Goal: Task Accomplishment & Management: Use online tool/utility

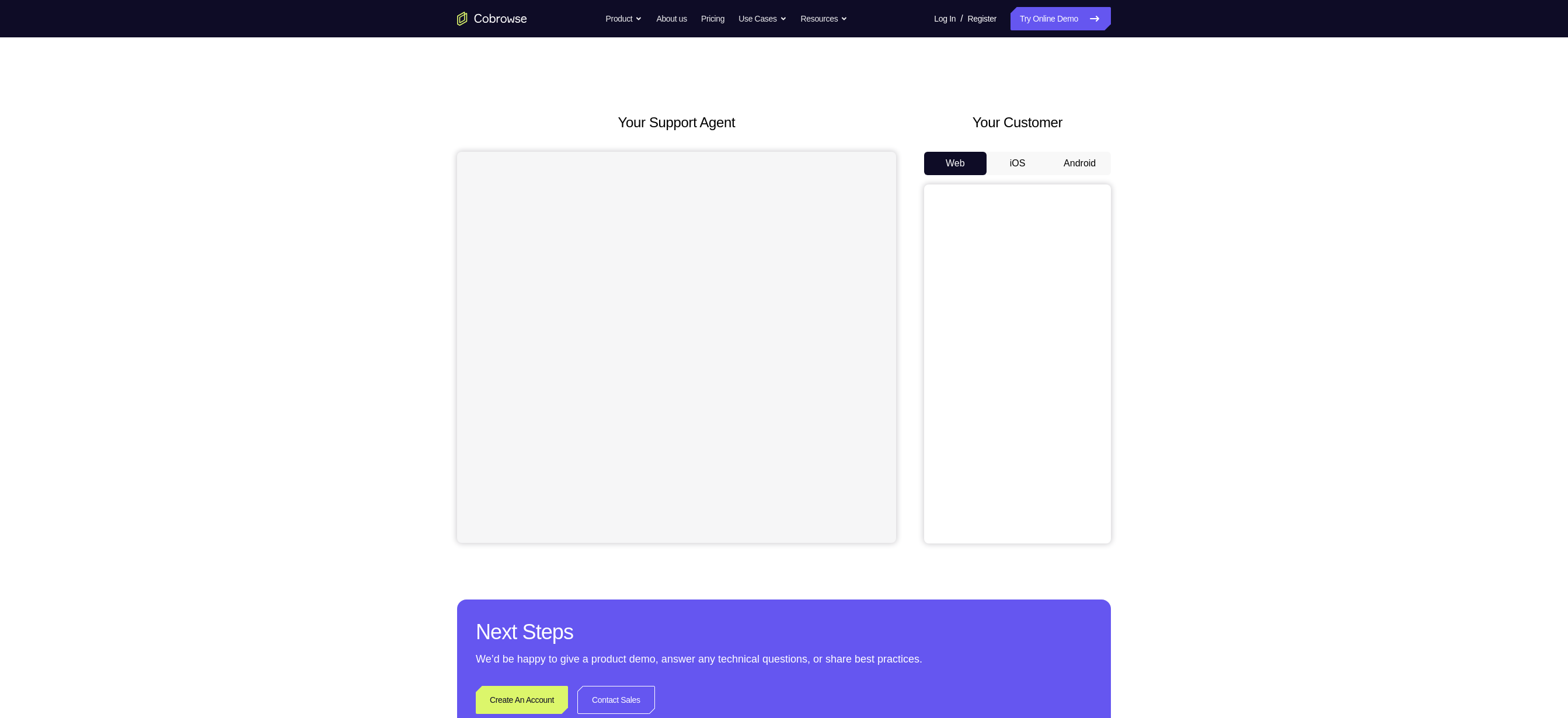
drag, startPoint x: 747, startPoint y: 4, endPoint x: 1063, endPoint y: 160, distance: 352.4
click at [783, 160] on button "Android" at bounding box center [1080, 164] width 63 height 24
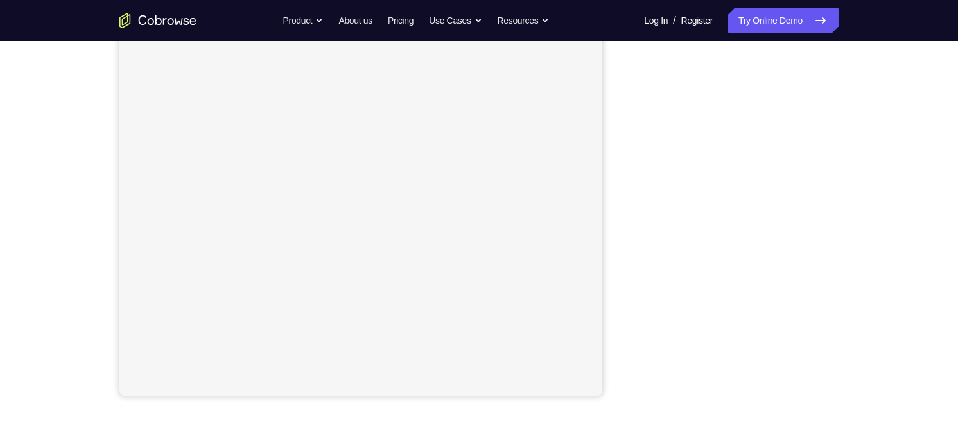
scroll to position [198, 0]
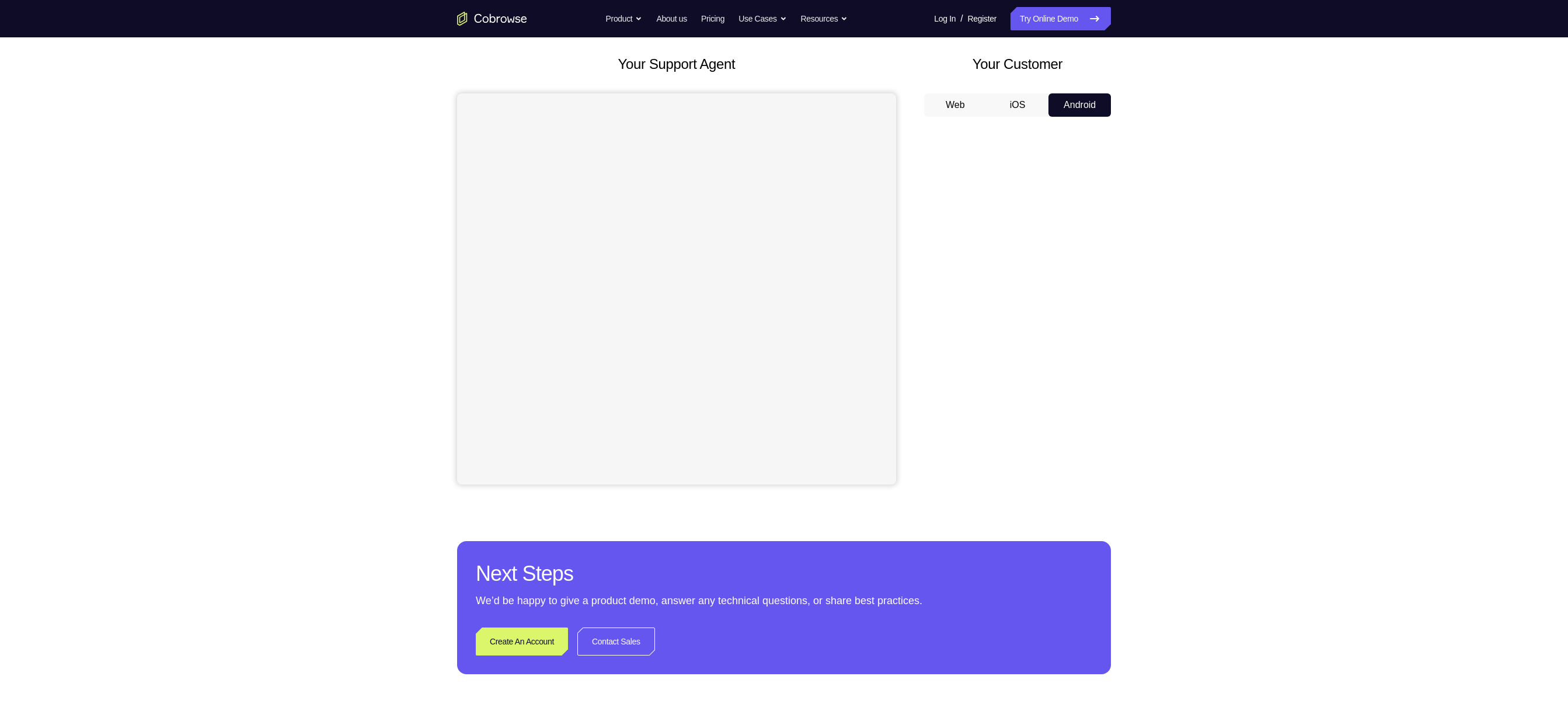
scroll to position [55, 0]
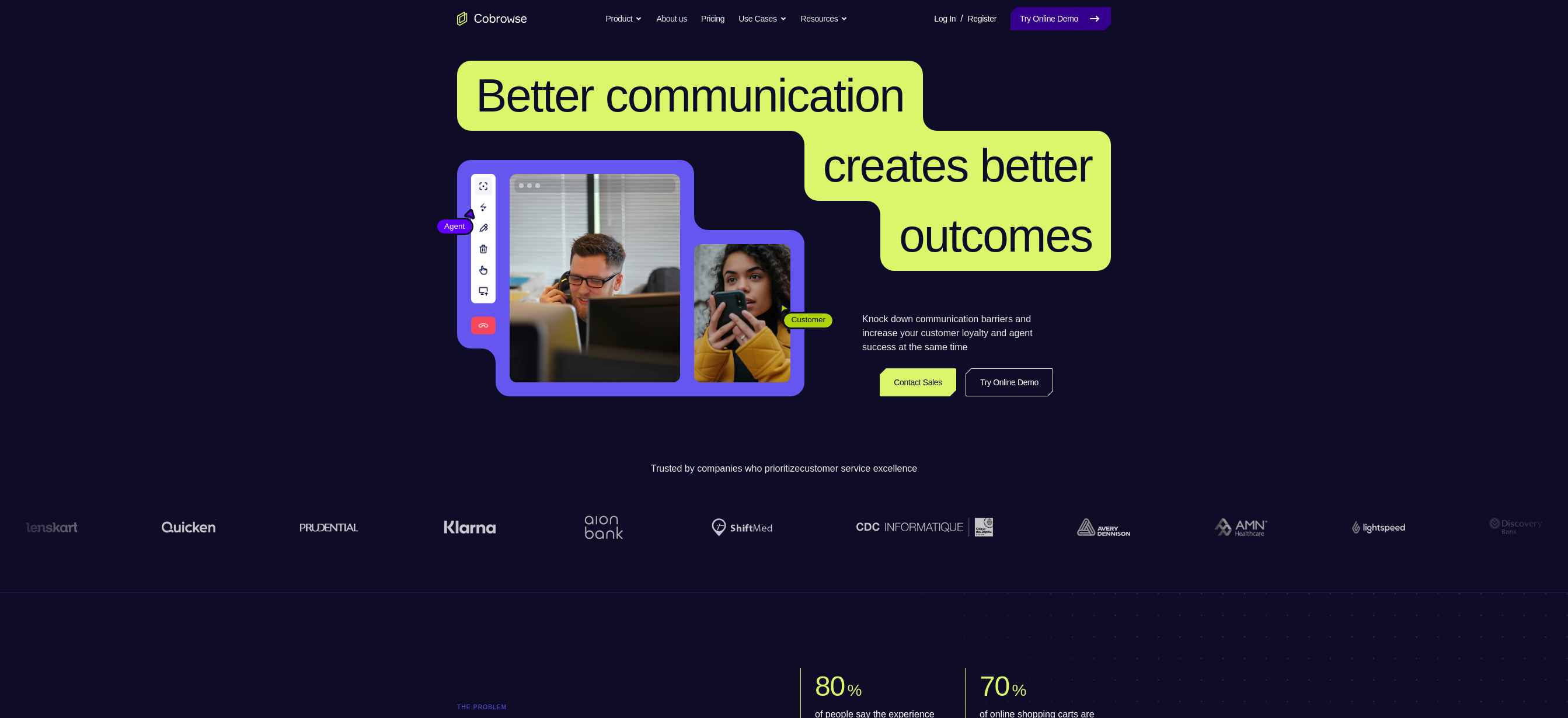
click at [1026, 15] on link "Try Online Demo" at bounding box center [1060, 19] width 100 height 24
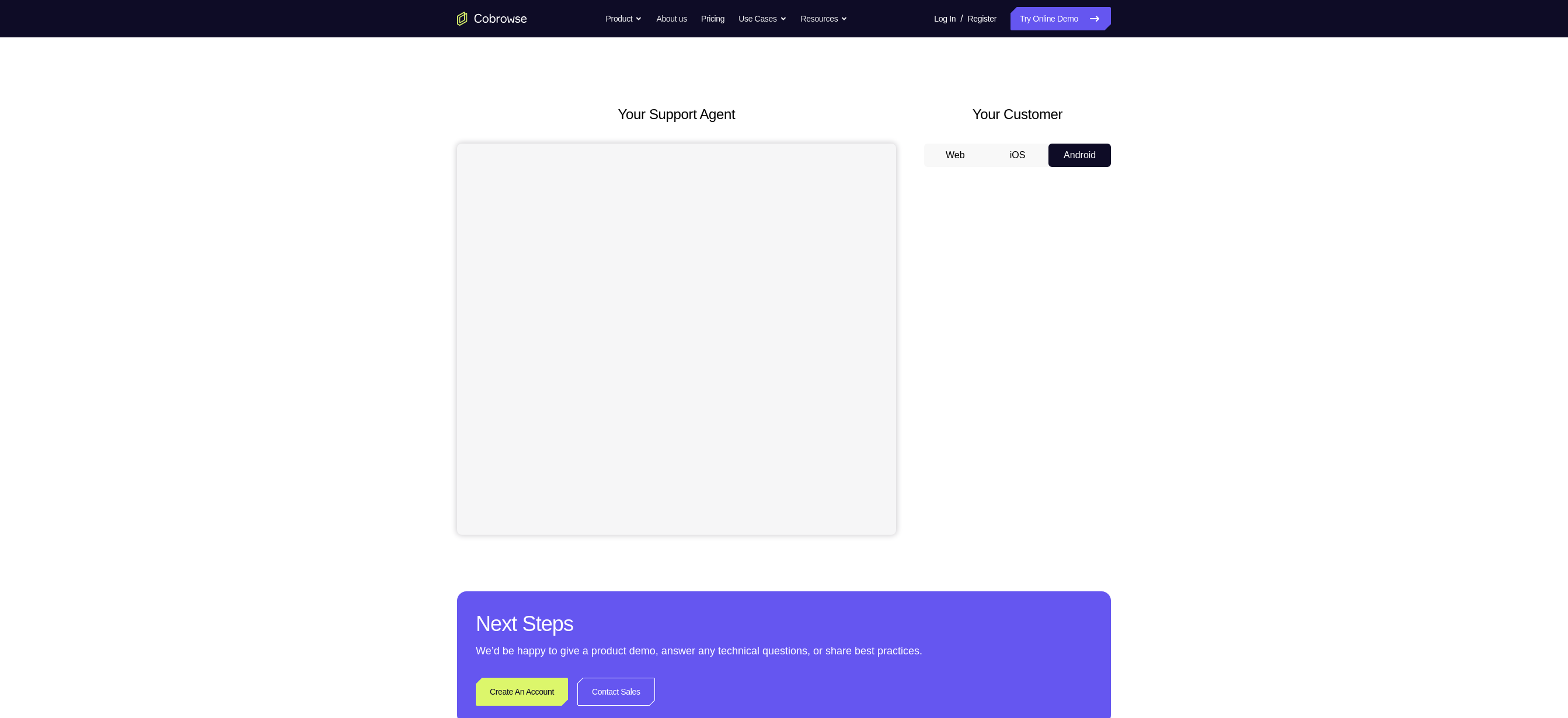
scroll to position [16, 0]
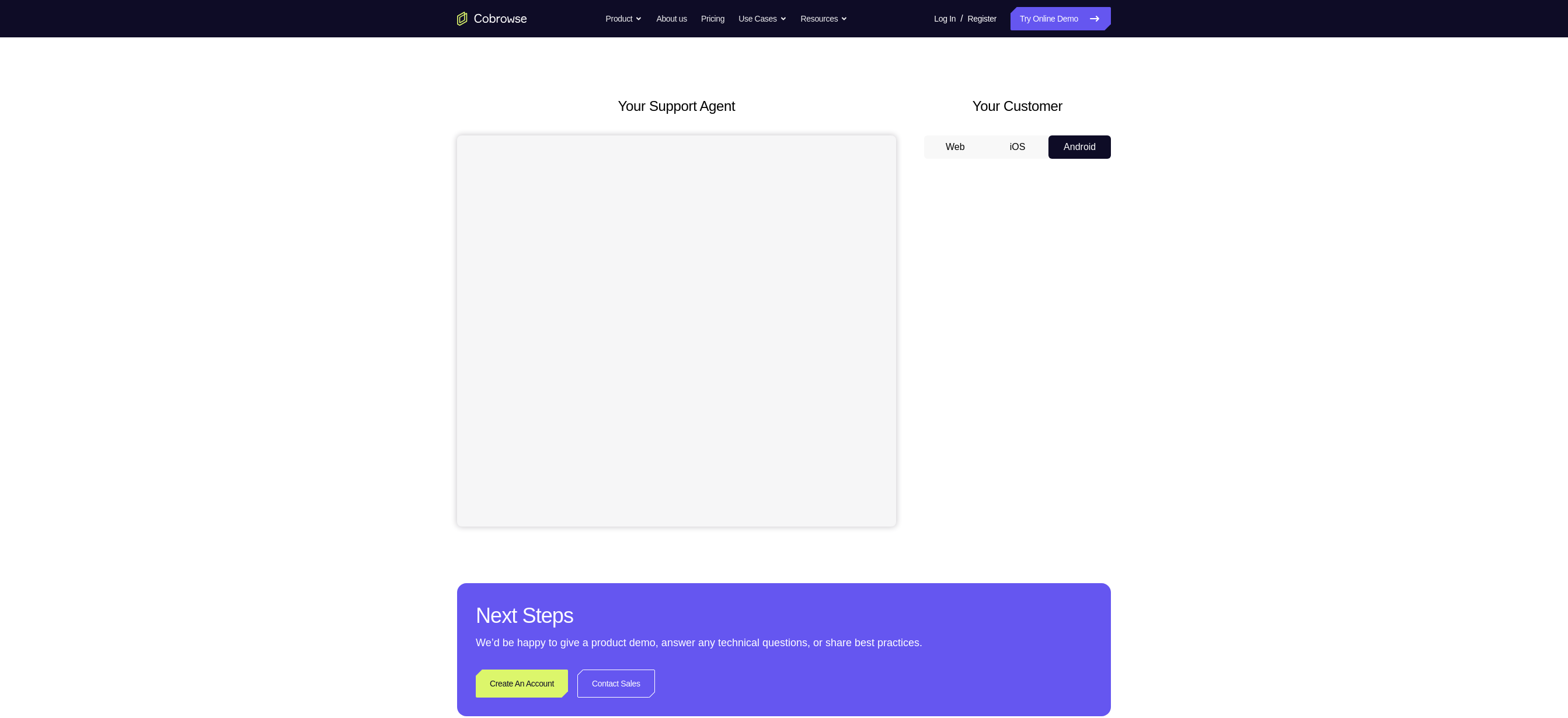
click at [926, 300] on div at bounding box center [1017, 348] width 186 height 359
click at [925, 308] on div at bounding box center [1017, 348] width 186 height 359
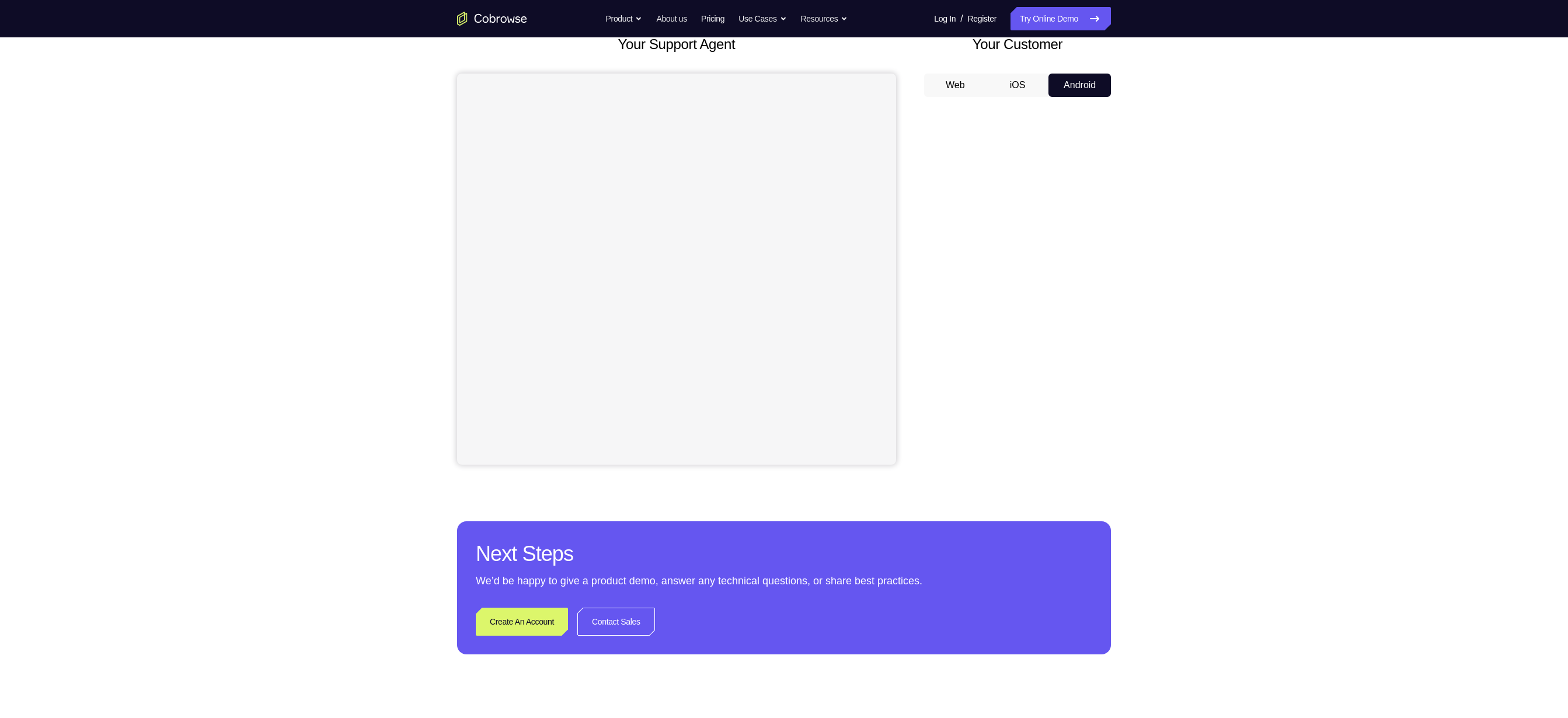
scroll to position [79, 0]
click at [1154, 397] on div "Your Support Agent Your Customer Web iOS Android Next Steps We’d be happy to gi…" at bounding box center [784, 343] width 748 height 771
click at [1160, 229] on div "Your Support Agent Your Customer Web iOS Android Next Steps We’d be happy to gi…" at bounding box center [784, 343] width 1568 height 771
click at [1150, 317] on div "Your Support Agent Your Customer Web iOS Android Next Steps We’d be happy to gi…" at bounding box center [784, 343] width 748 height 771
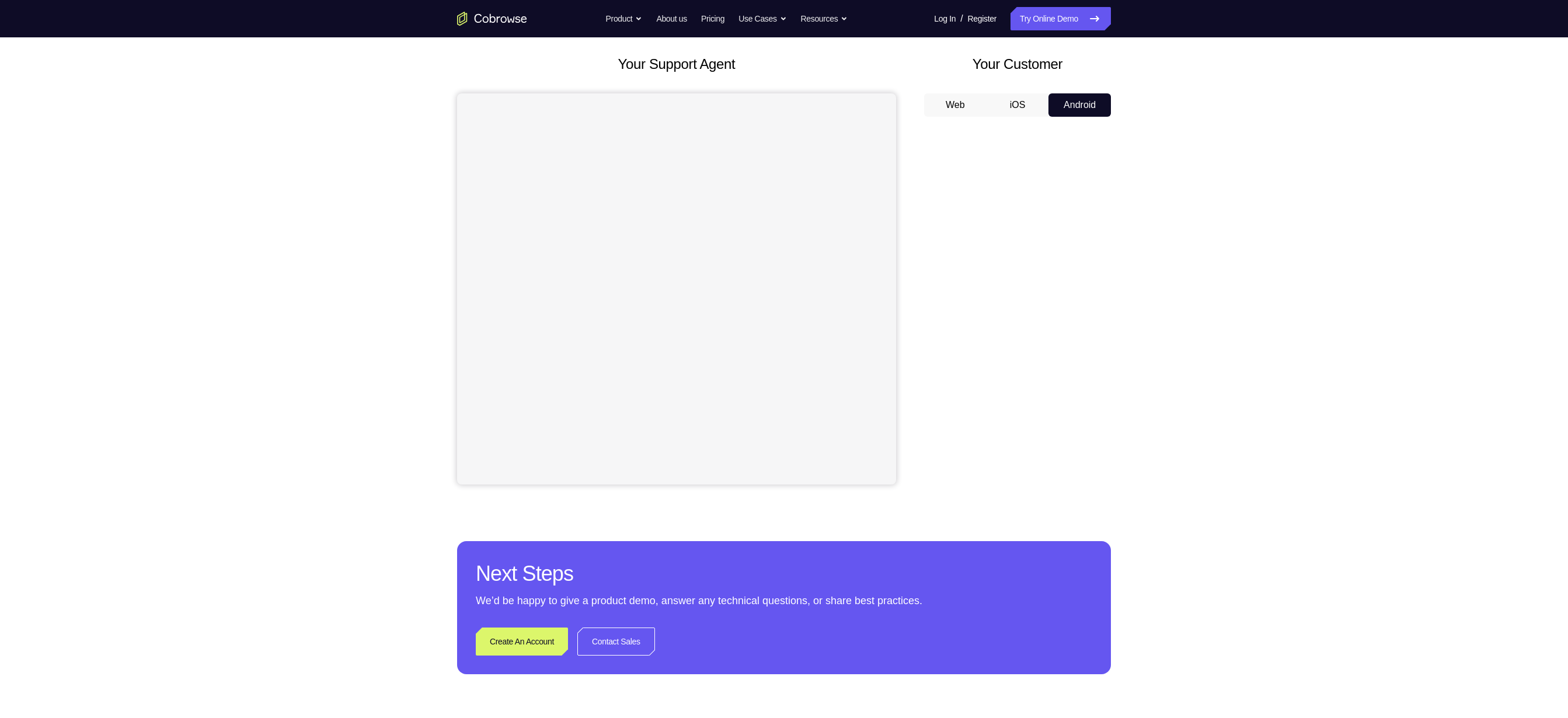
scroll to position [53, 0]
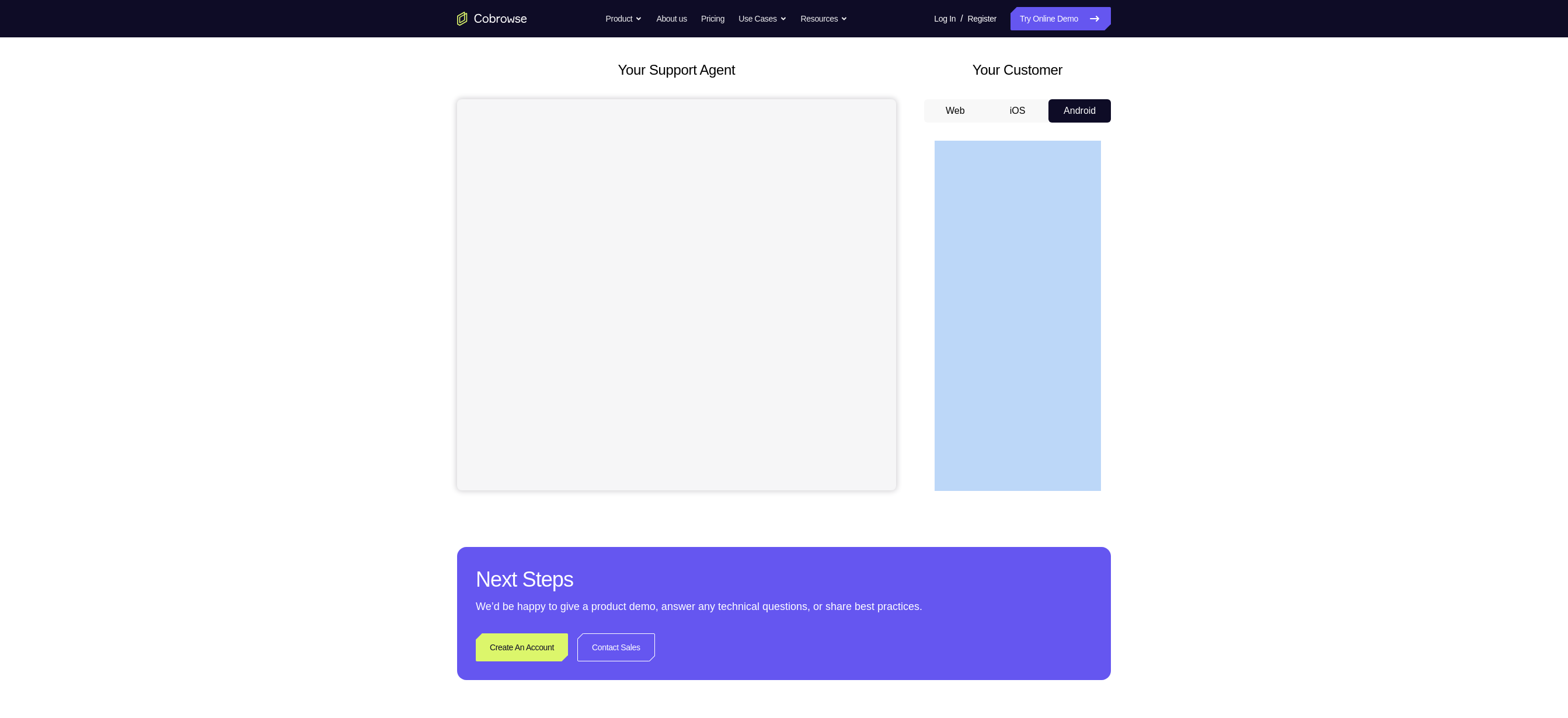
click at [1137, 479] on div "Your Support Agent Your Customer Web iOS Android Next Steps We’d be happy to gi…" at bounding box center [784, 369] width 748 height 771
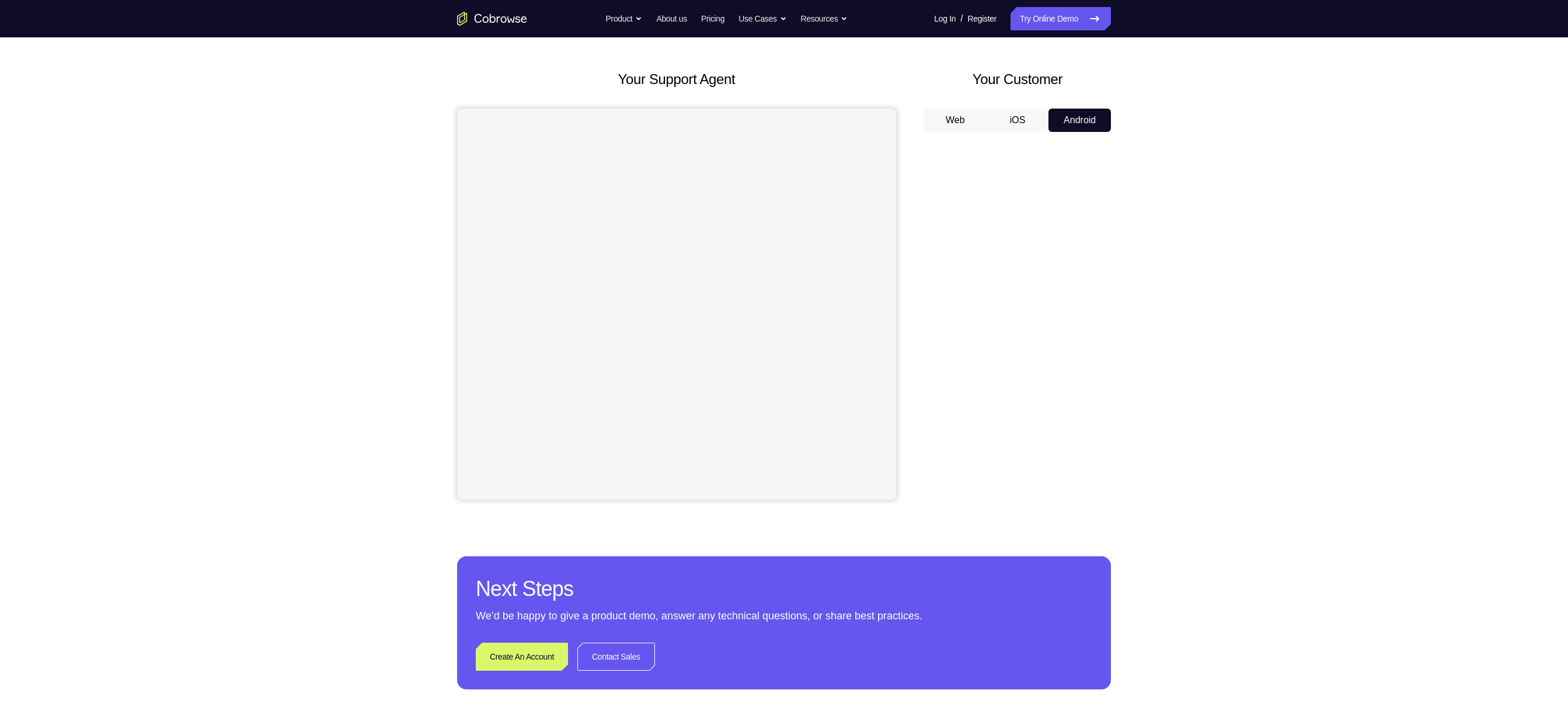
scroll to position [45, 0]
click at [1137, 297] on div "Your Support Agent Your Customer Web iOS Android Next Steps We’d be happy to gi…" at bounding box center [784, 378] width 748 height 771
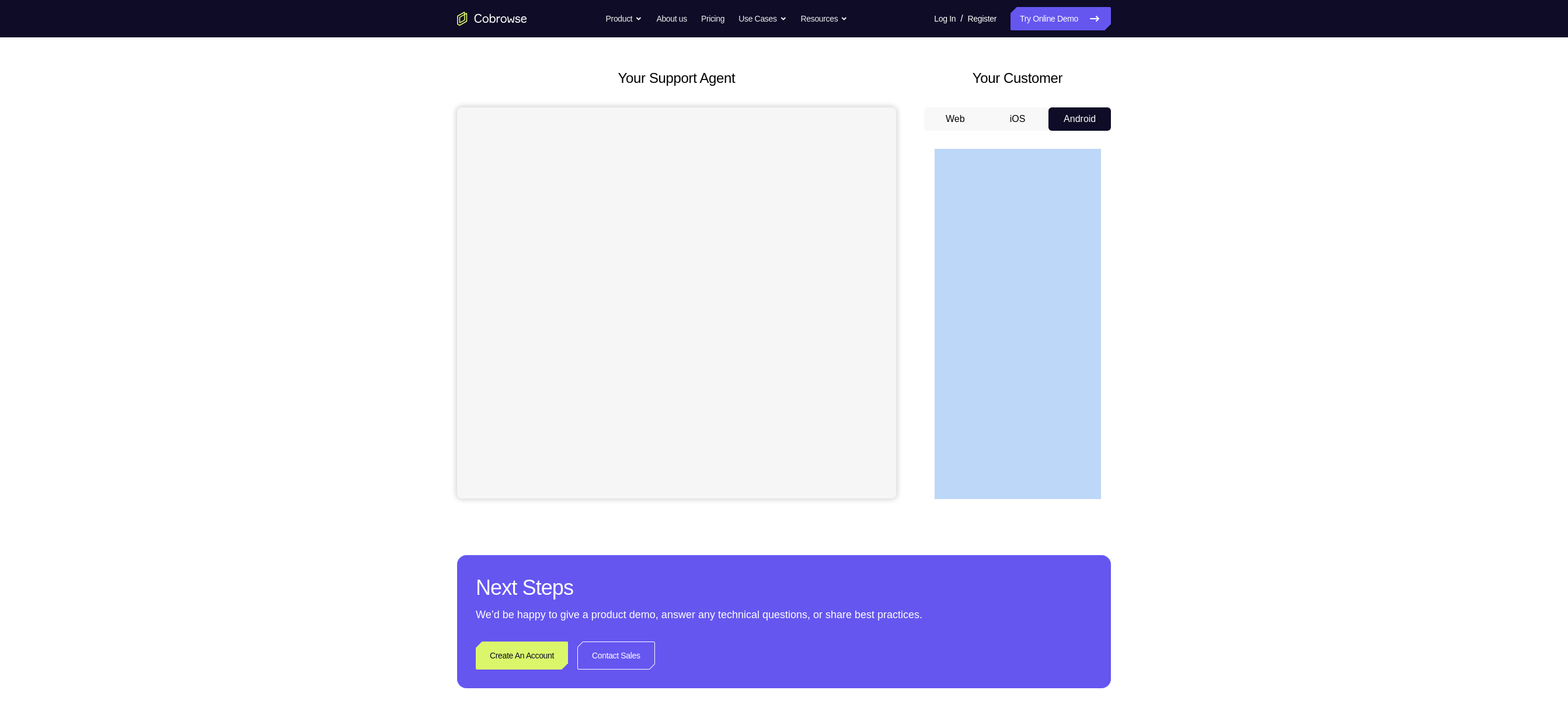
click at [1137, 297] on div "Your Support Agent Your Customer Web iOS Android Next Steps We’d be happy to gi…" at bounding box center [784, 378] width 748 height 771
drag, startPoint x: 1137, startPoint y: 297, endPoint x: 1161, endPoint y: 219, distance: 81.6
click at [1161, 219] on div "Your Support Agent Your Customer Web iOS Android Next Steps We’d be happy to gi…" at bounding box center [784, 378] width 1568 height 771
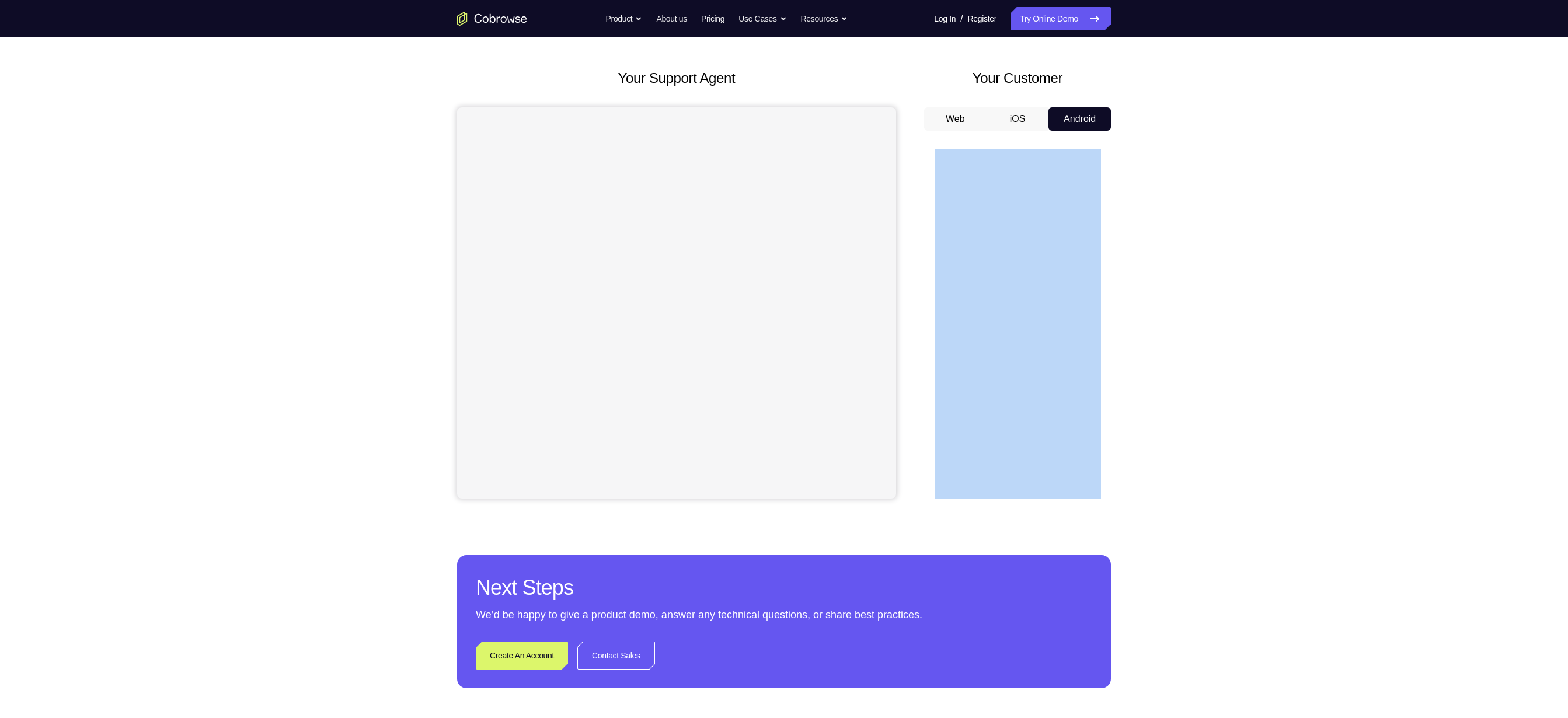
click at [1161, 219] on div "Your Support Agent Your Customer Web iOS Android Next Steps We’d be happy to gi…" at bounding box center [784, 378] width 1568 height 771
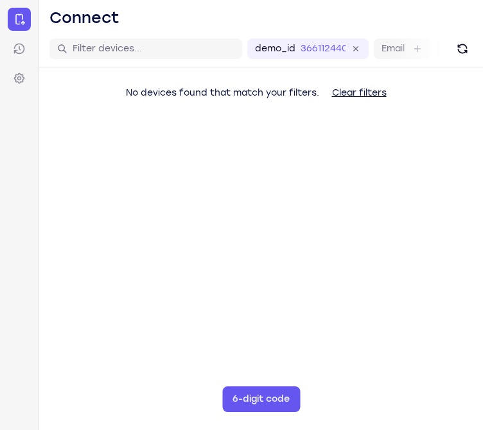
click at [449, 357] on main "demo_id 3661124408 3661124408 Email User ID Device ID Device name 6-digit code …" at bounding box center [260, 246] width 443 height 430
